Goal: Check status

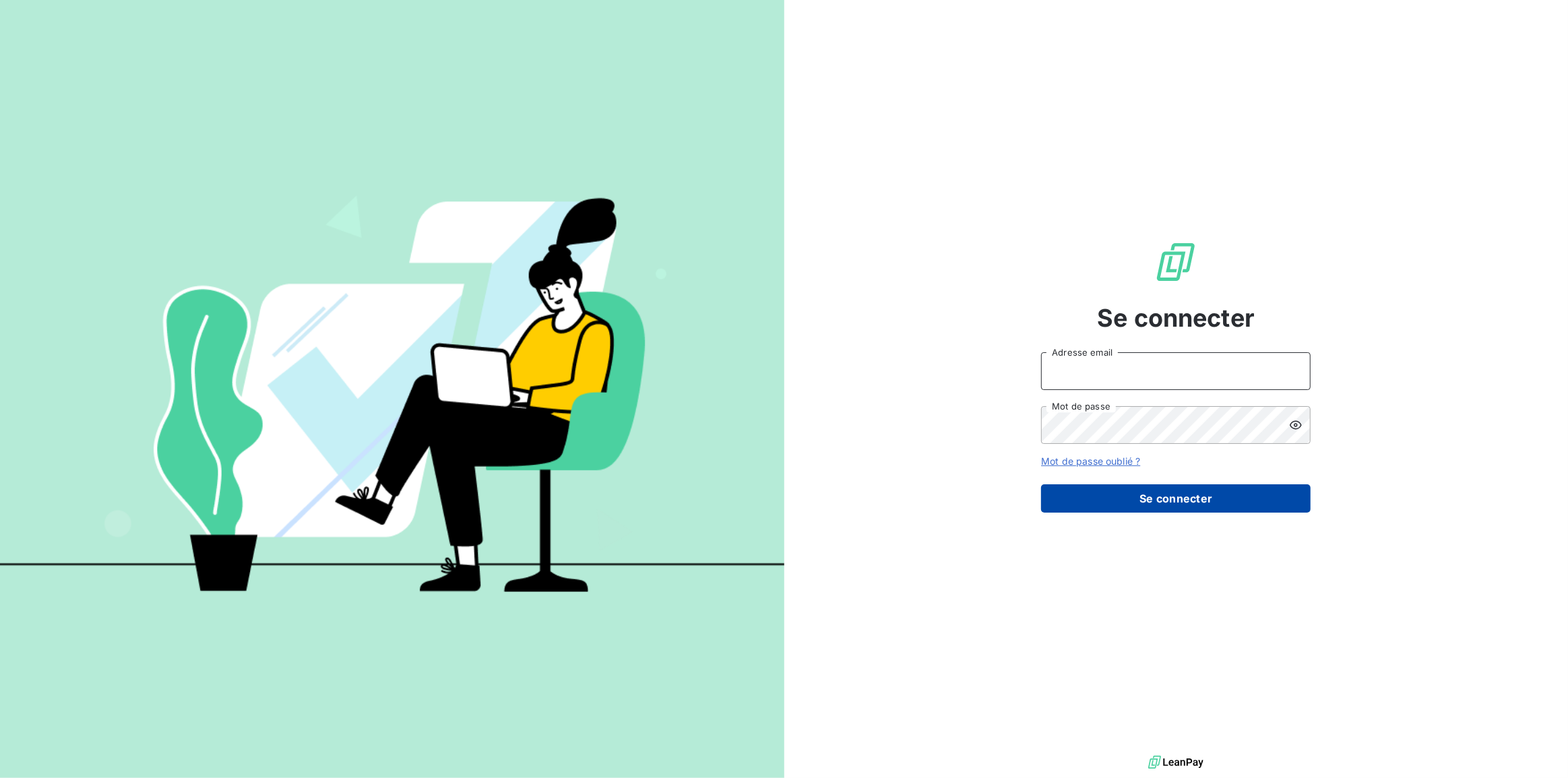
type input "[PERSON_NAME][EMAIL_ADDRESS][PERSON_NAME][DOMAIN_NAME]"
click at [1112, 492] on button "Se connecter" at bounding box center [1176, 499] width 270 height 28
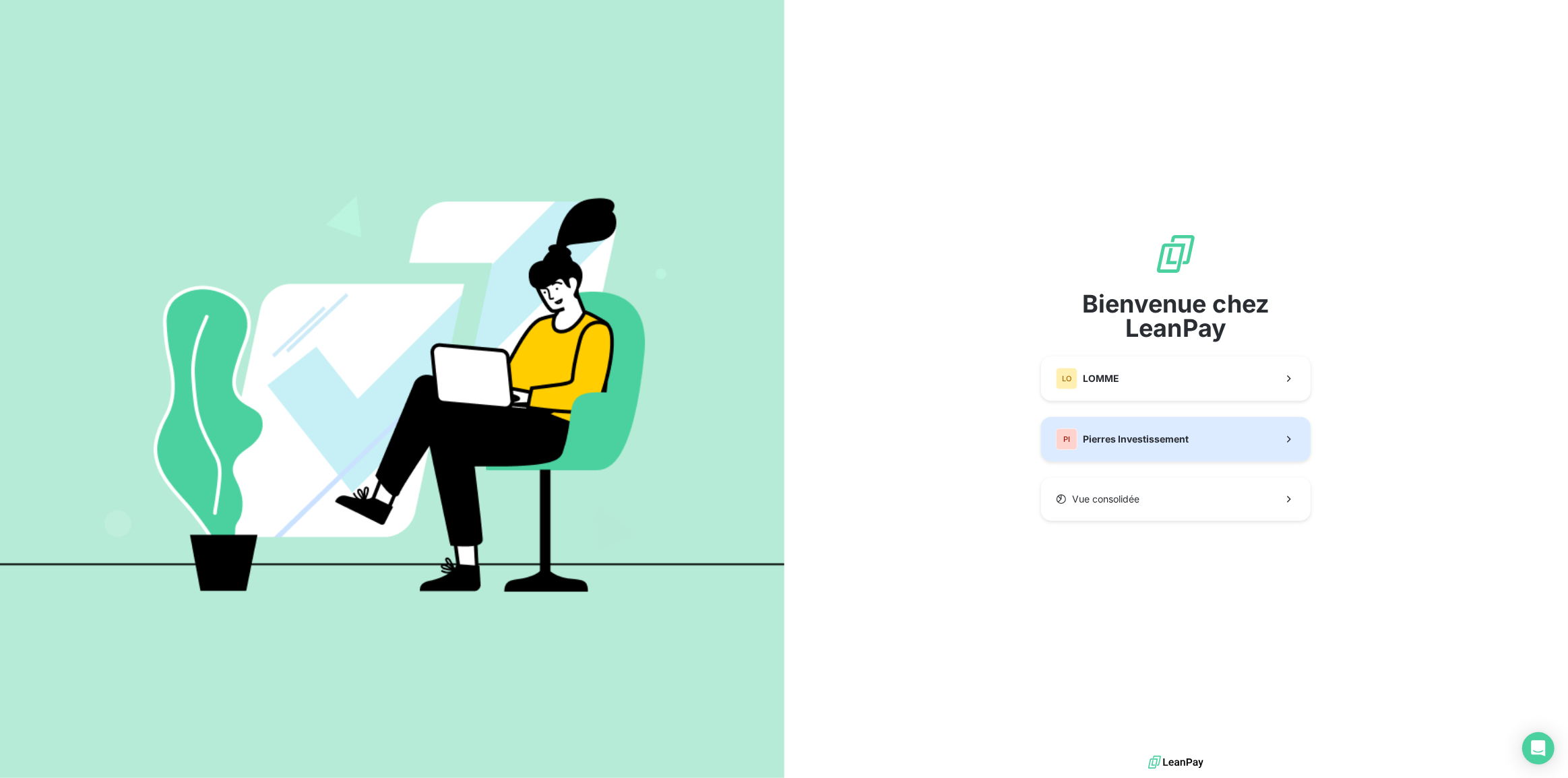
click at [1099, 436] on span "Pierres Investissement" at bounding box center [1136, 439] width 105 height 13
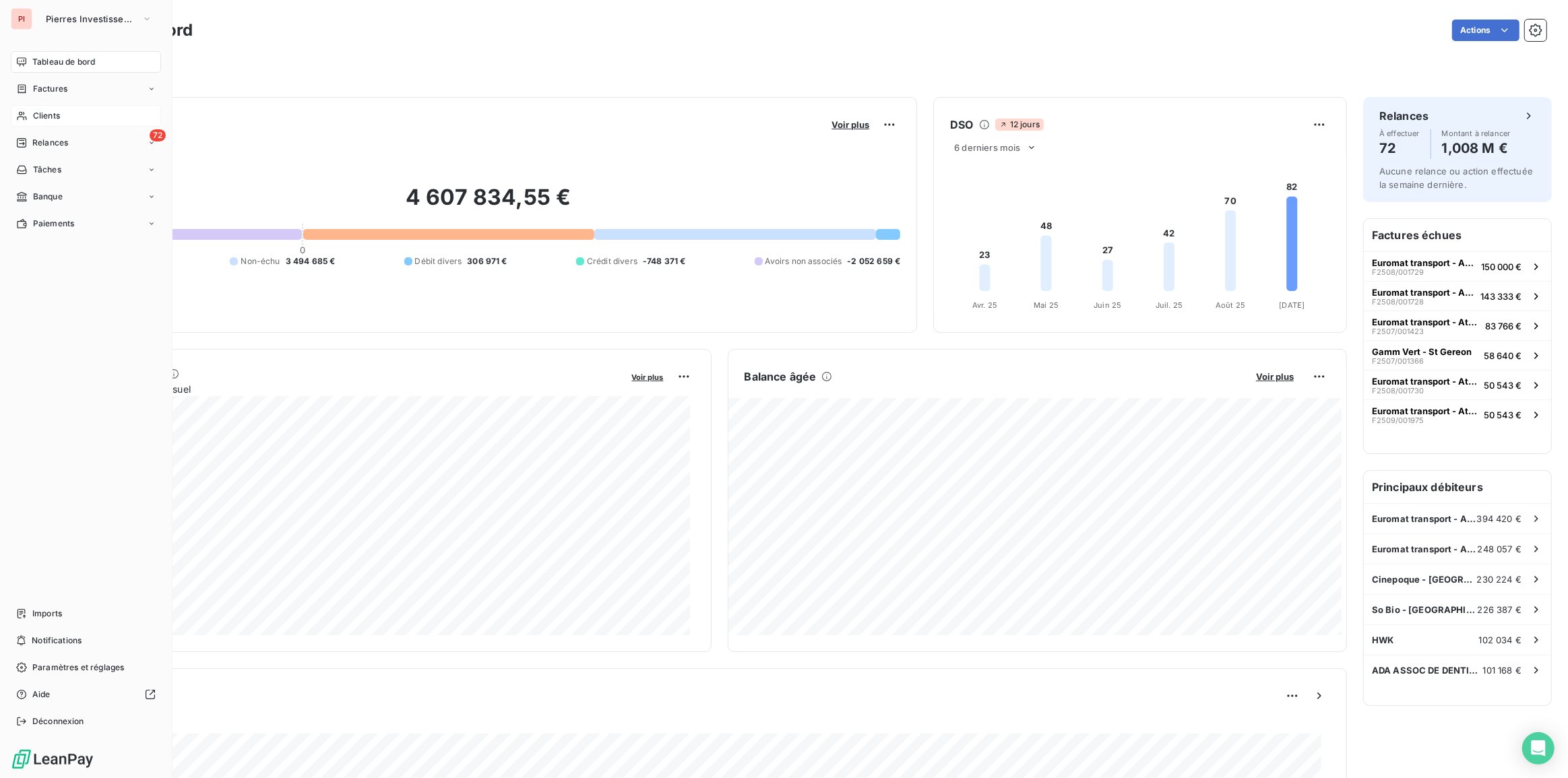
click at [43, 116] on span "Clients" at bounding box center [47, 116] width 27 height 12
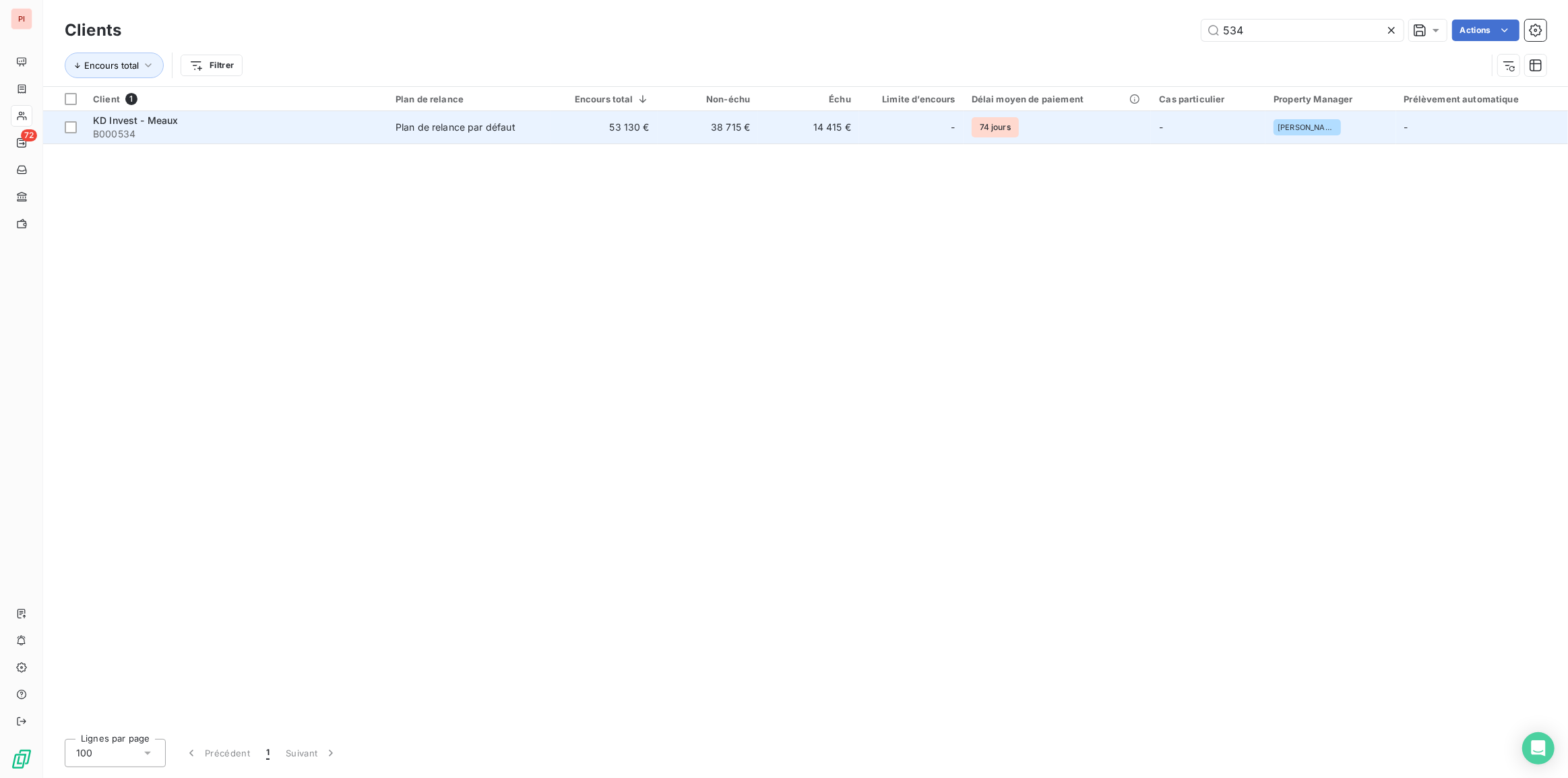
type input "534"
drag, startPoint x: 441, startPoint y: 117, endPoint x: 451, endPoint y: 128, distance: 14.9
click at [441, 119] on td "Plan de relance par défaut" at bounding box center [469, 127] width 163 height 32
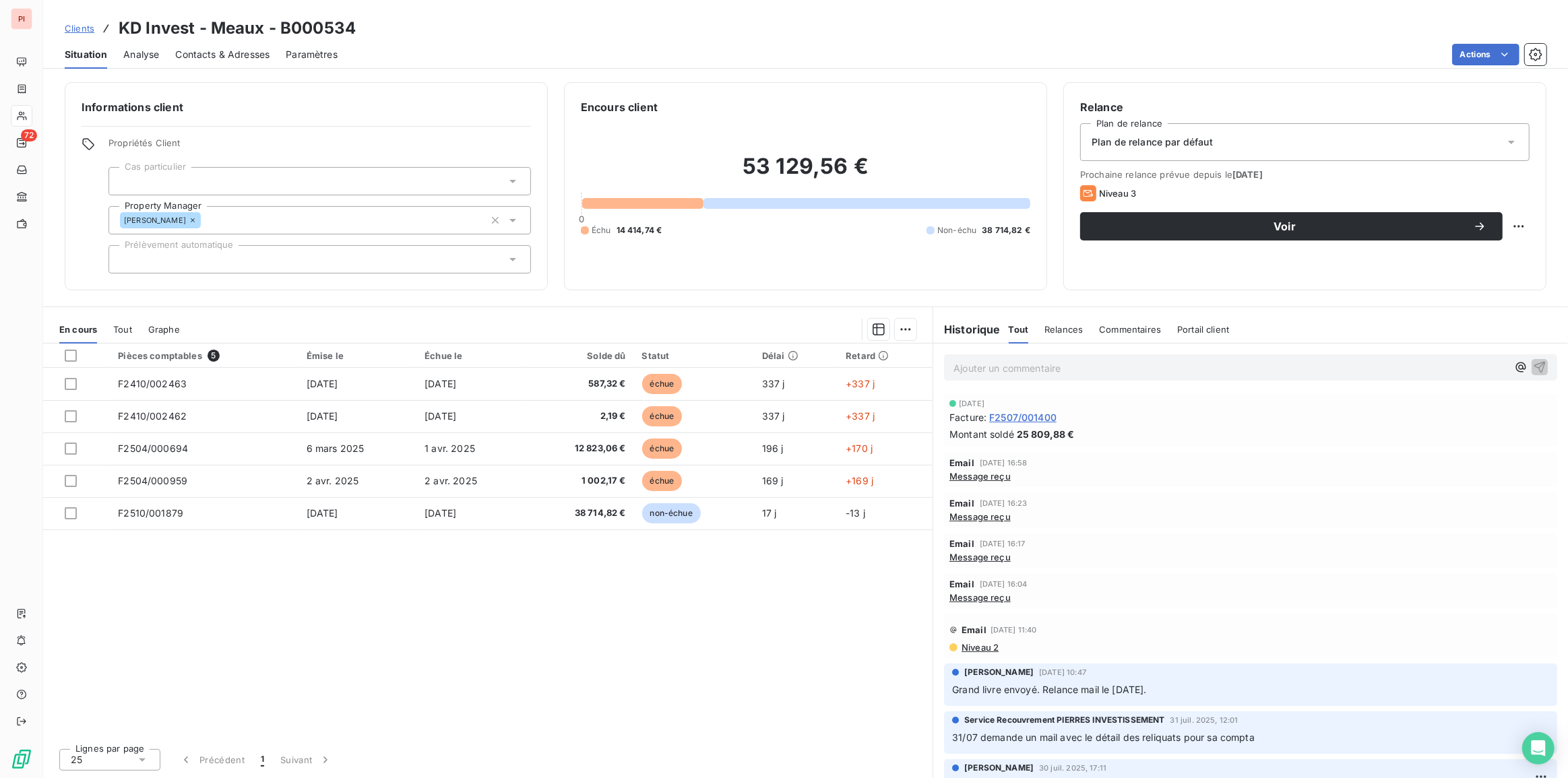
click at [983, 477] on span "Message reçu" at bounding box center [980, 476] width 62 height 10
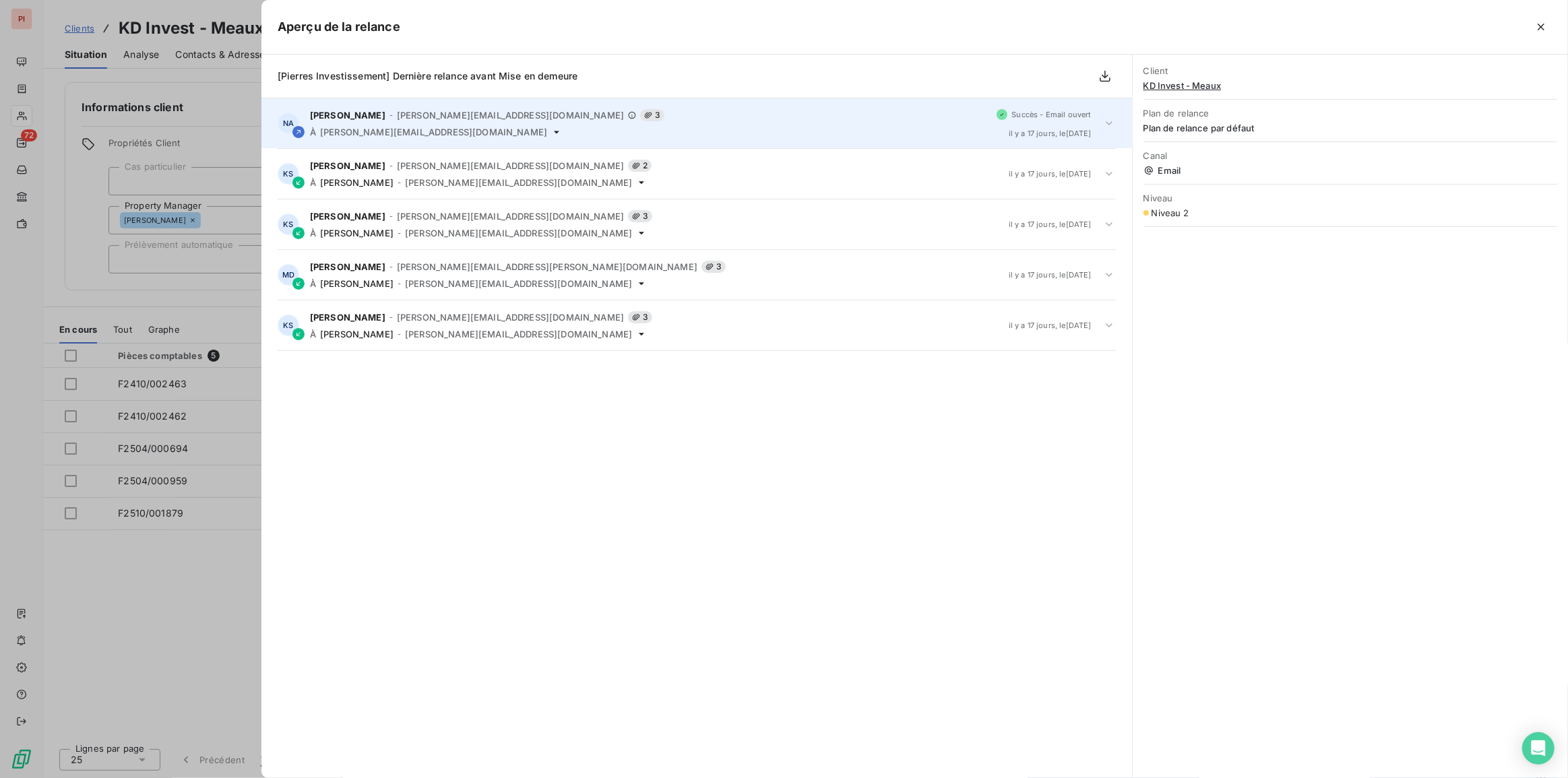
click at [748, 123] on div "Nasser ADLI - [EMAIL_ADDRESS][DOMAIN_NAME] 3 À [DOMAIN_NAME][EMAIL_ADDRESS][DOM…" at bounding box center [648, 123] width 677 height 28
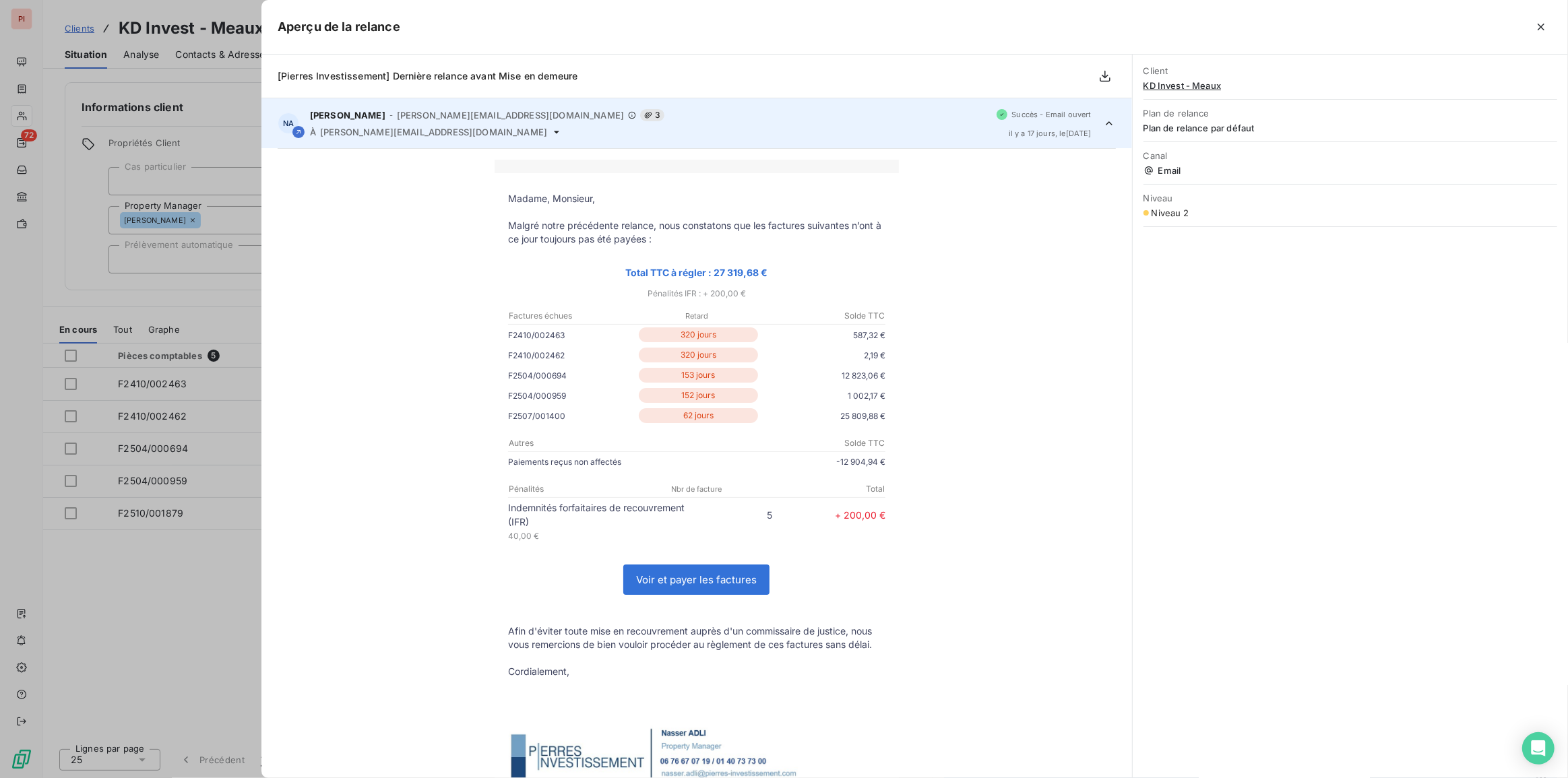
click at [1546, 38] on div "Aperçu de la relance" at bounding box center [914, 27] width 1307 height 54
click at [141, 122] on div at bounding box center [784, 389] width 1568 height 778
